Goal: Information Seeking & Learning: Learn about a topic

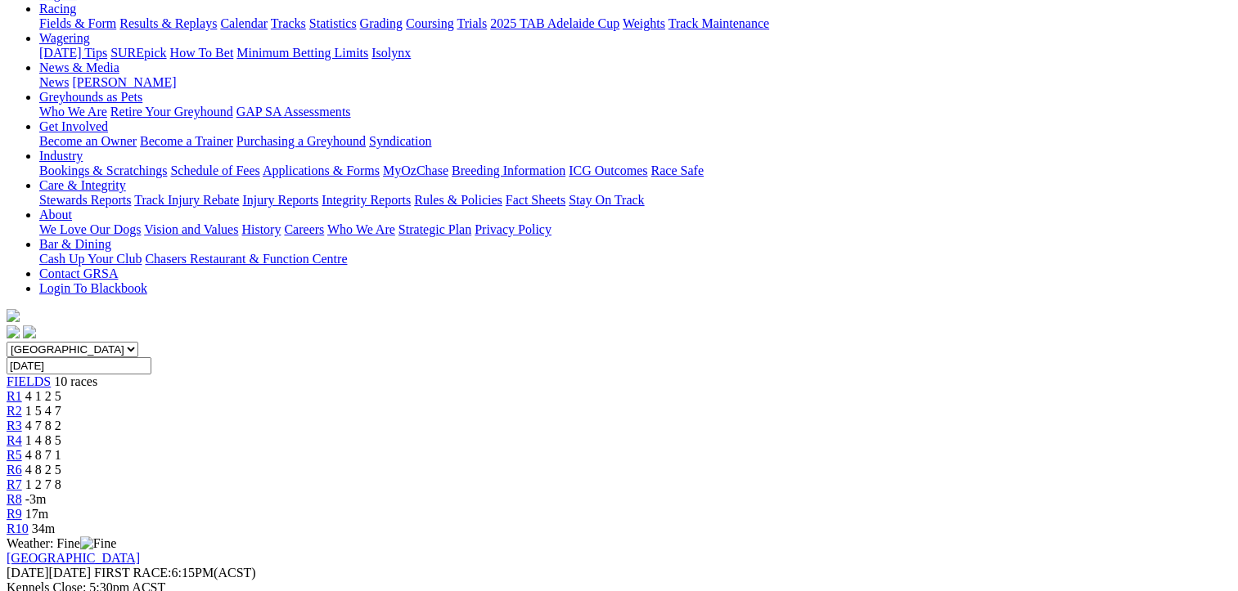
scroll to position [327, 0]
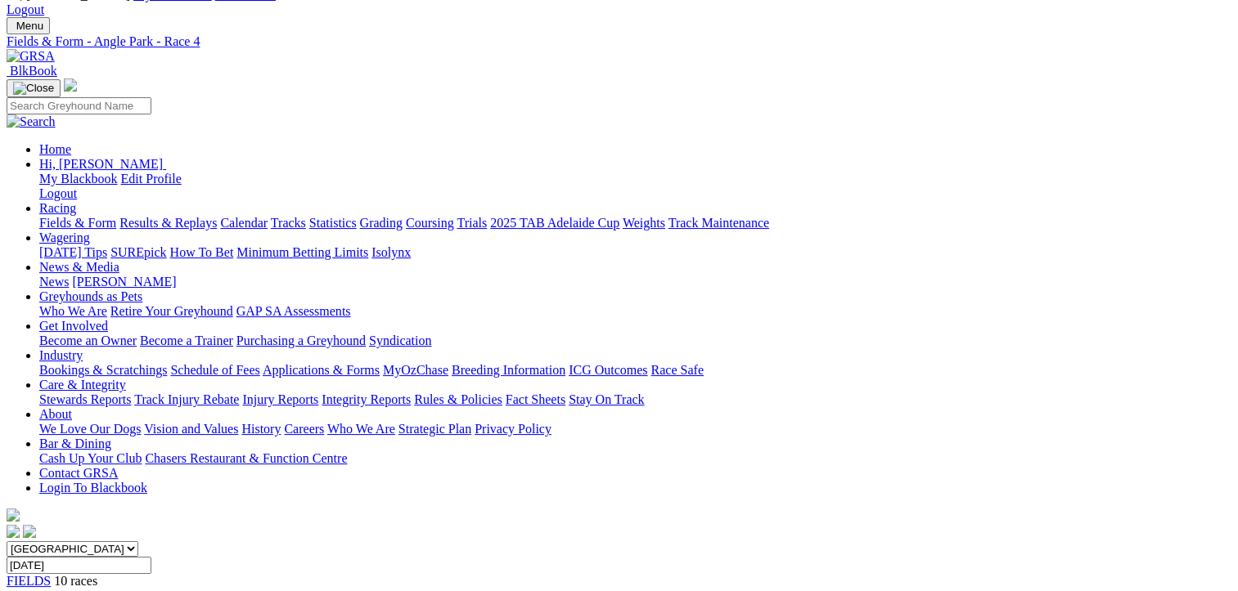
scroll to position [0, 0]
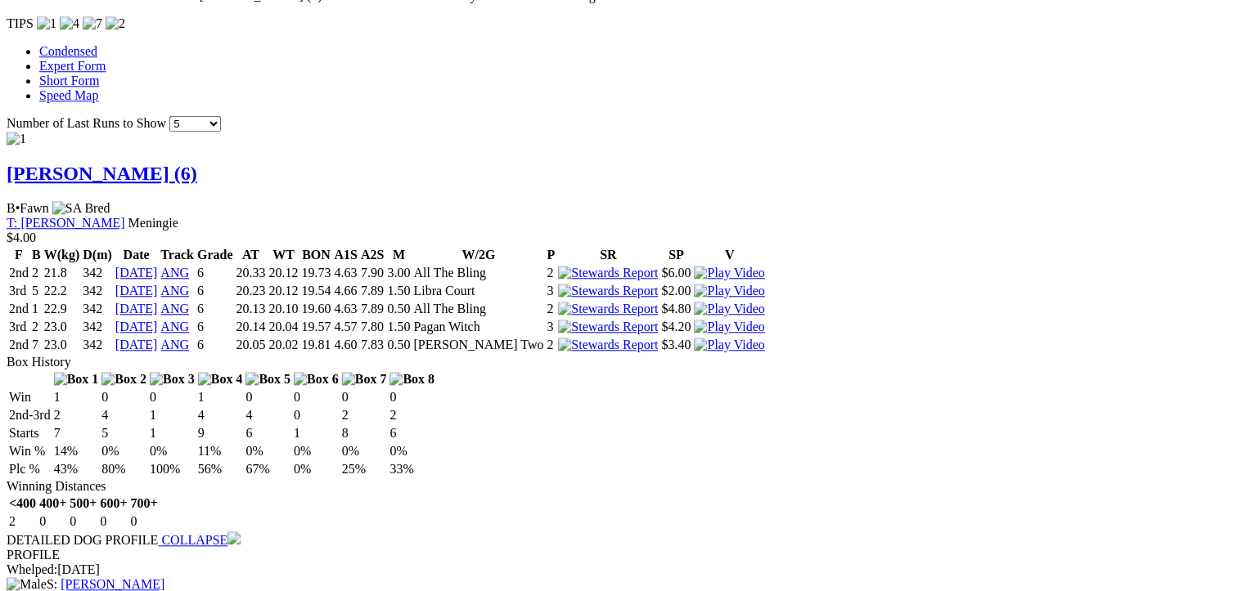
scroll to position [1636, 0]
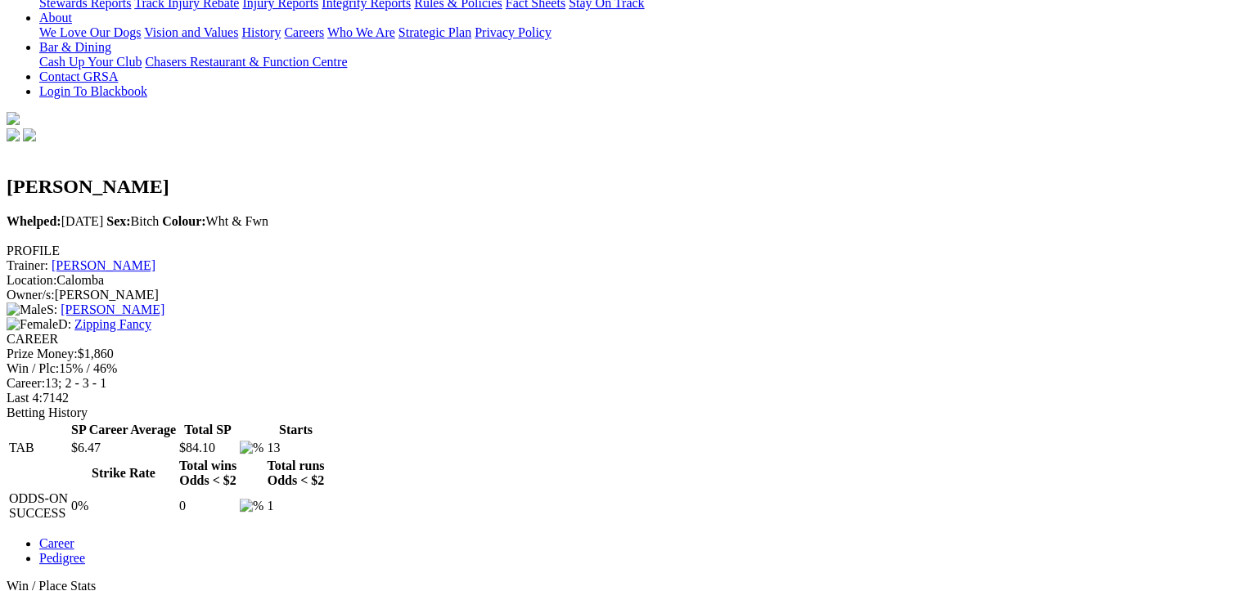
scroll to position [491, 0]
